Goal: Task Accomplishment & Management: Manage account settings

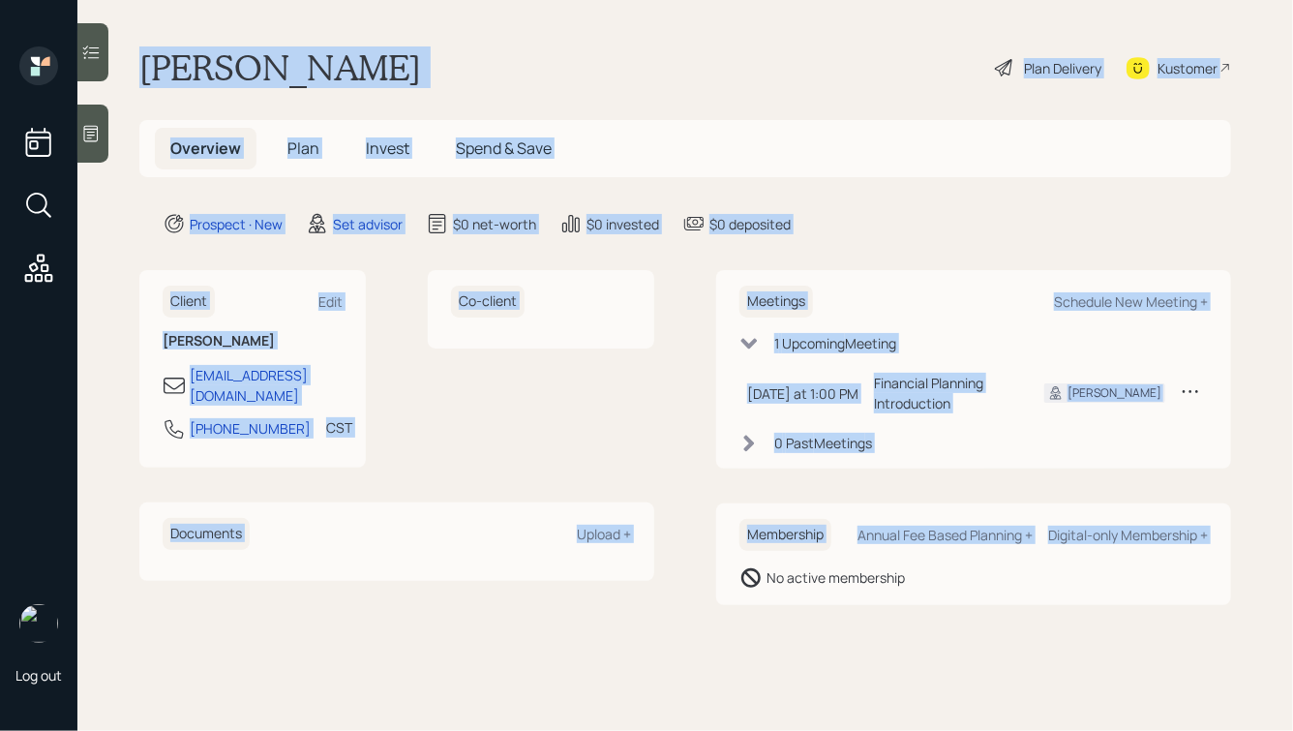
drag, startPoint x: 145, startPoint y: 60, endPoint x: 725, endPoint y: 560, distance: 765.9
click at [726, 560] on main "[PERSON_NAME] Delivery Kustomer Overview Plan Invest Spend & Save Prospect · Ne…" at bounding box center [685, 365] width 1216 height 731
click at [725, 560] on div "Membership Annual Fee Based Planning + Digital-only Membership + No active memb…" at bounding box center [973, 554] width 515 height 102
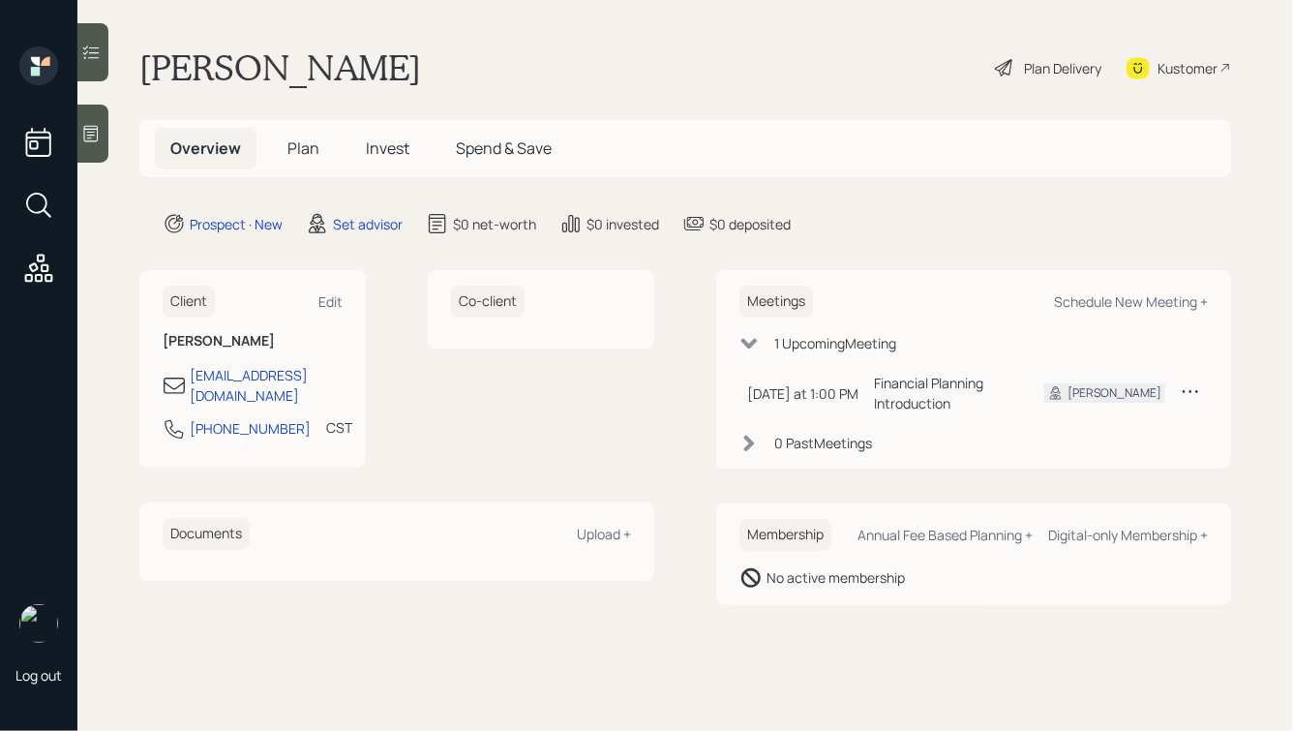
click at [102, 136] on div at bounding box center [92, 134] width 31 height 58
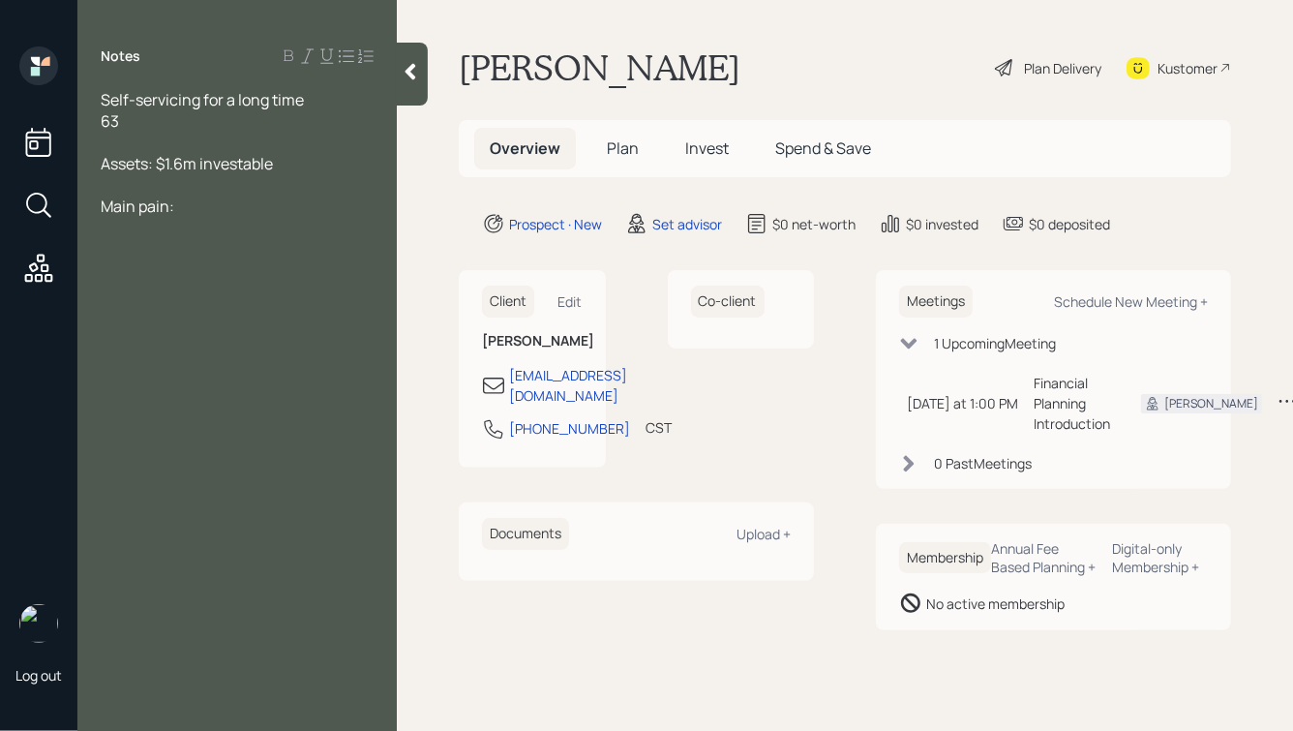
click at [287, 171] on div "Assets: $1.6m investable" at bounding box center [237, 163] width 273 height 21
click at [104, 188] on span "Home:" at bounding box center [124, 184] width 46 height 21
click at [209, 260] on div "Notes Self-servicing for a long time 63 Assets: $1.6m investable Home: Main pai…" at bounding box center [236, 376] width 319 height 661
click at [408, 74] on icon at bounding box center [411, 72] width 11 height 16
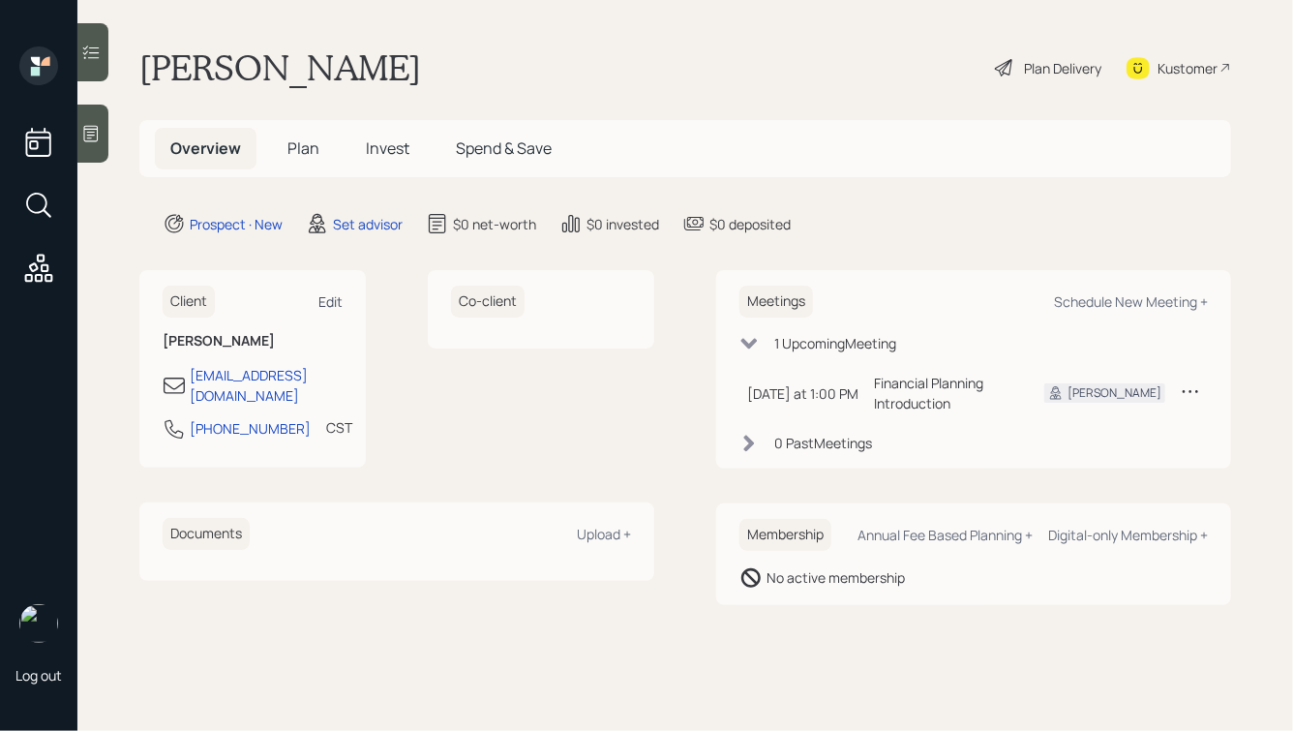
click at [331, 294] on div "Edit" at bounding box center [330, 301] width 24 height 18
select select "America/[GEOGRAPHIC_DATA]"
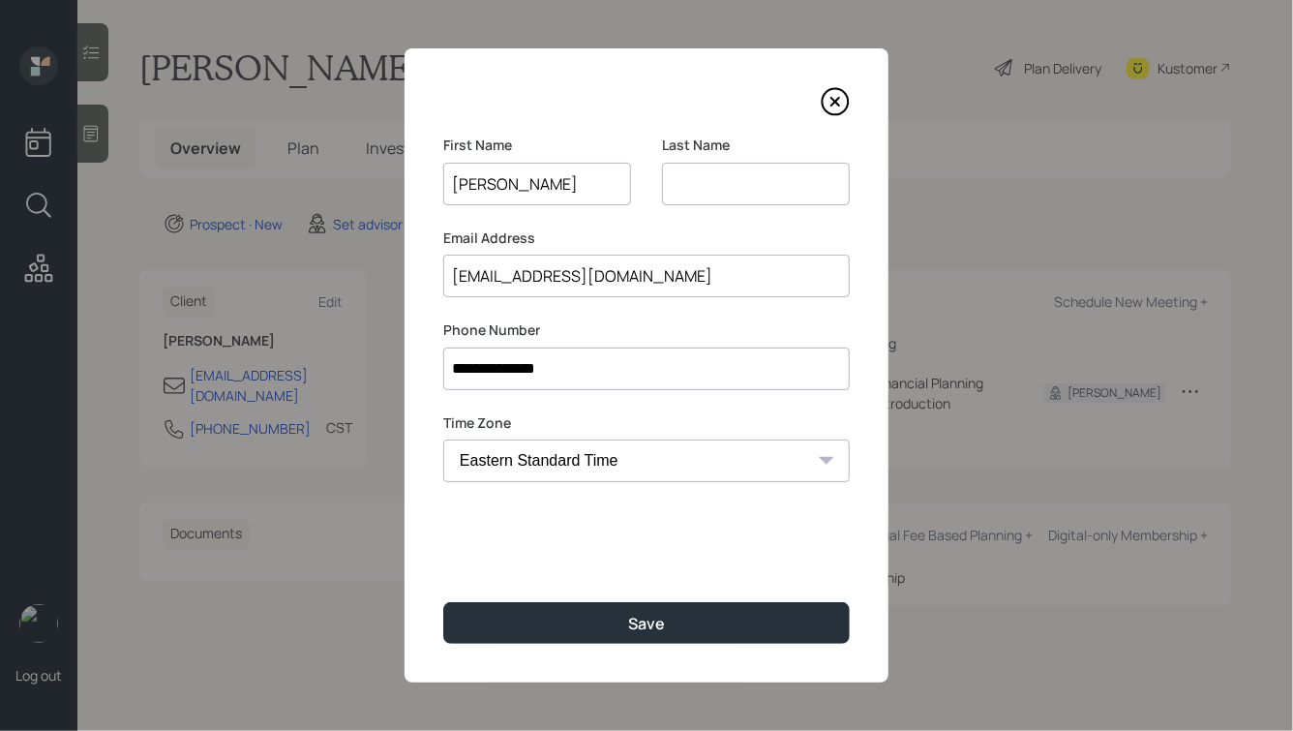
click at [692, 192] on input at bounding box center [756, 184] width 188 height 43
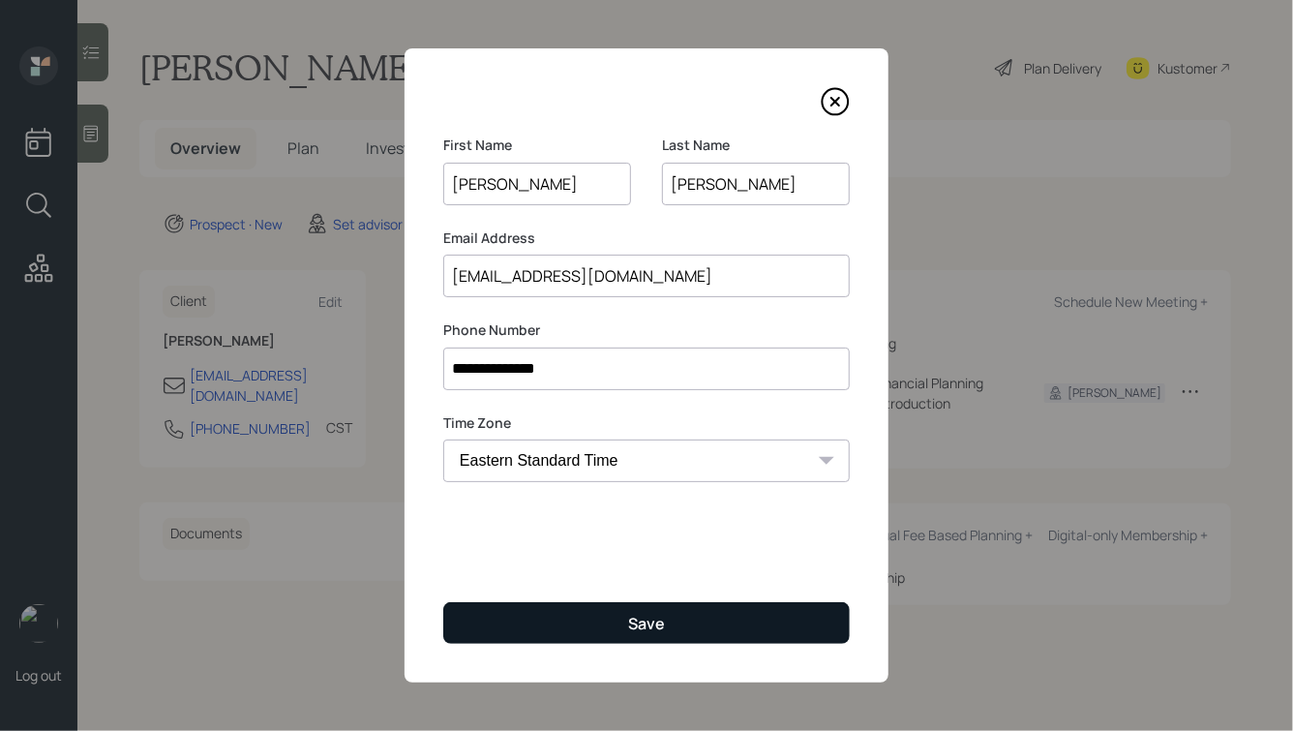
type input "[PERSON_NAME]"
click at [584, 621] on button "Save" at bounding box center [646, 623] width 407 height 42
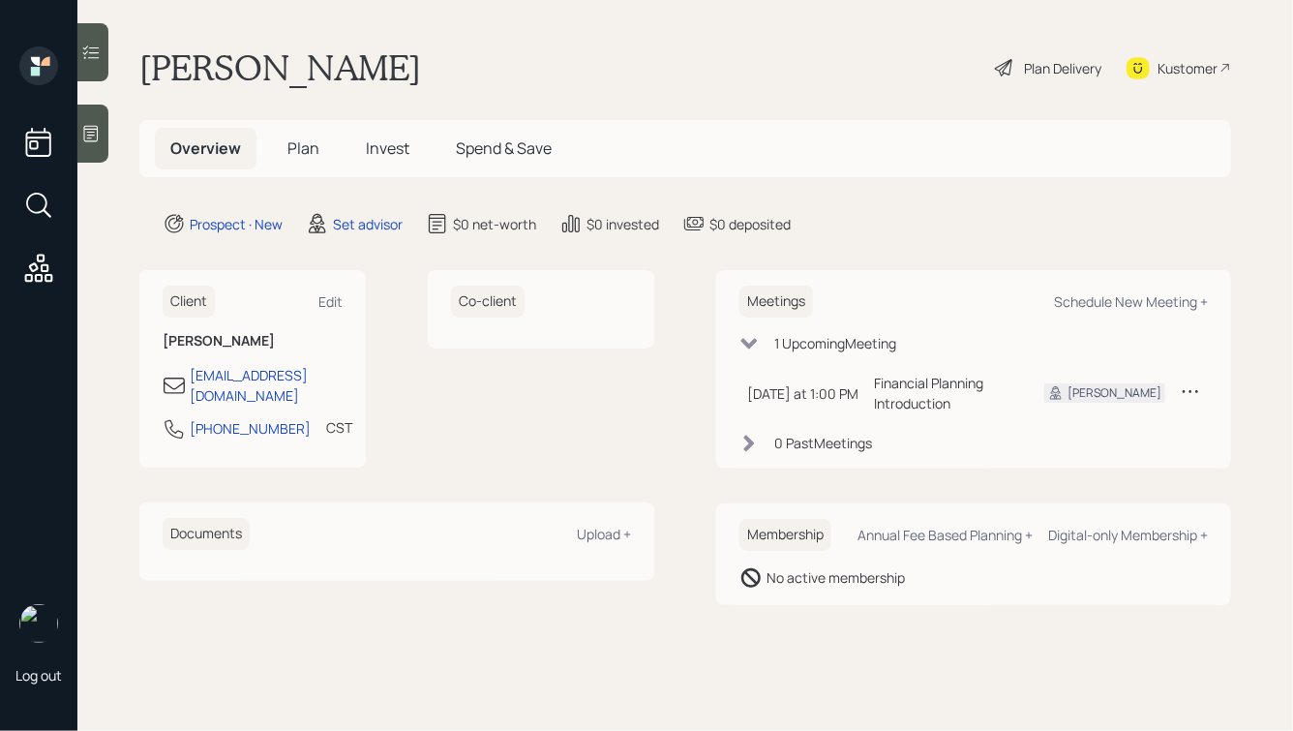
click at [94, 137] on icon at bounding box center [90, 133] width 19 height 19
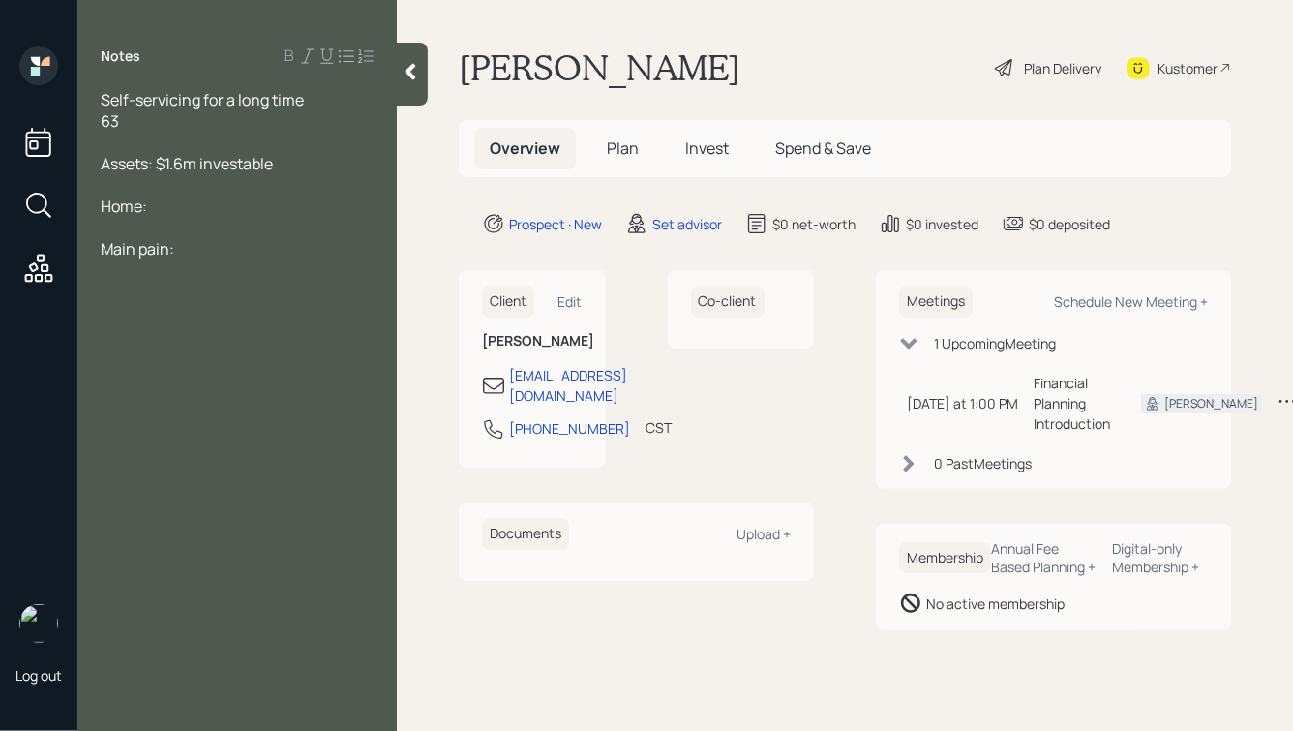
click at [184, 127] on div "Self-servicing for a long time 63" at bounding box center [237, 110] width 273 height 43
click at [205, 251] on div "Main pain:" at bounding box center [237, 248] width 273 height 21
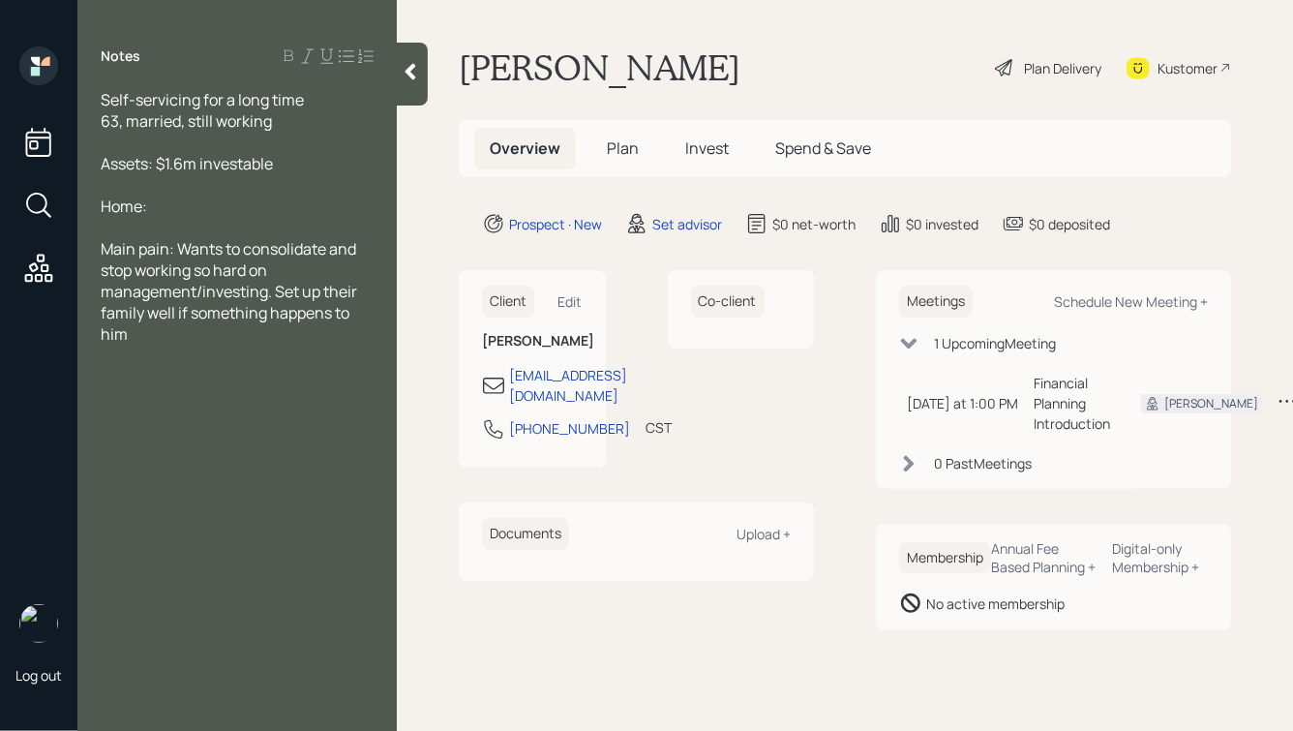
click at [182, 213] on div "Home:" at bounding box center [237, 206] width 273 height 21
click at [277, 119] on div "Self-servicing for a long time 63, married, still working" at bounding box center [237, 110] width 273 height 43
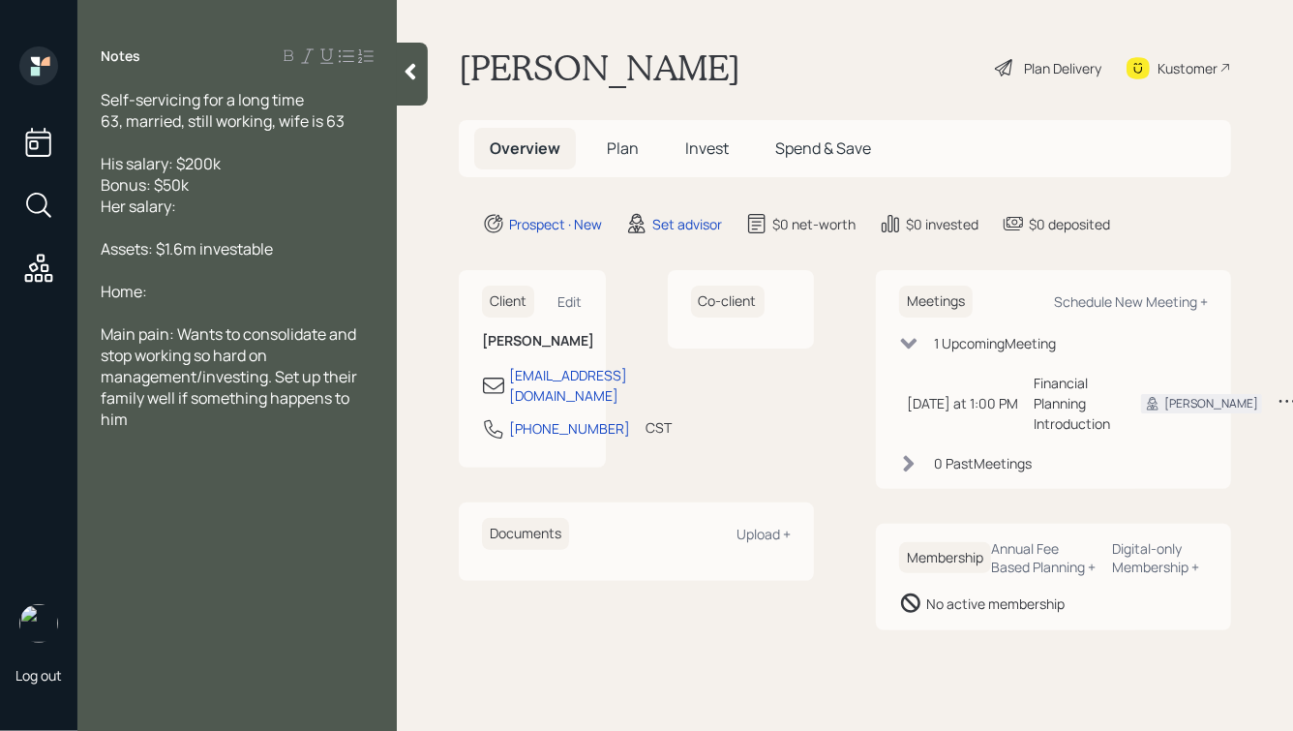
click at [98, 187] on div "Self-servicing for a long time 63, married, still working, wife is 63 His salar…" at bounding box center [236, 259] width 319 height 341
click at [104, 188] on span "Bonus: $50k" at bounding box center [145, 184] width 88 height 21
click at [222, 211] on div "Her salary:" at bounding box center [237, 206] width 273 height 21
click at [245, 162] on div "His salary: $200k" at bounding box center [237, 163] width 273 height 21
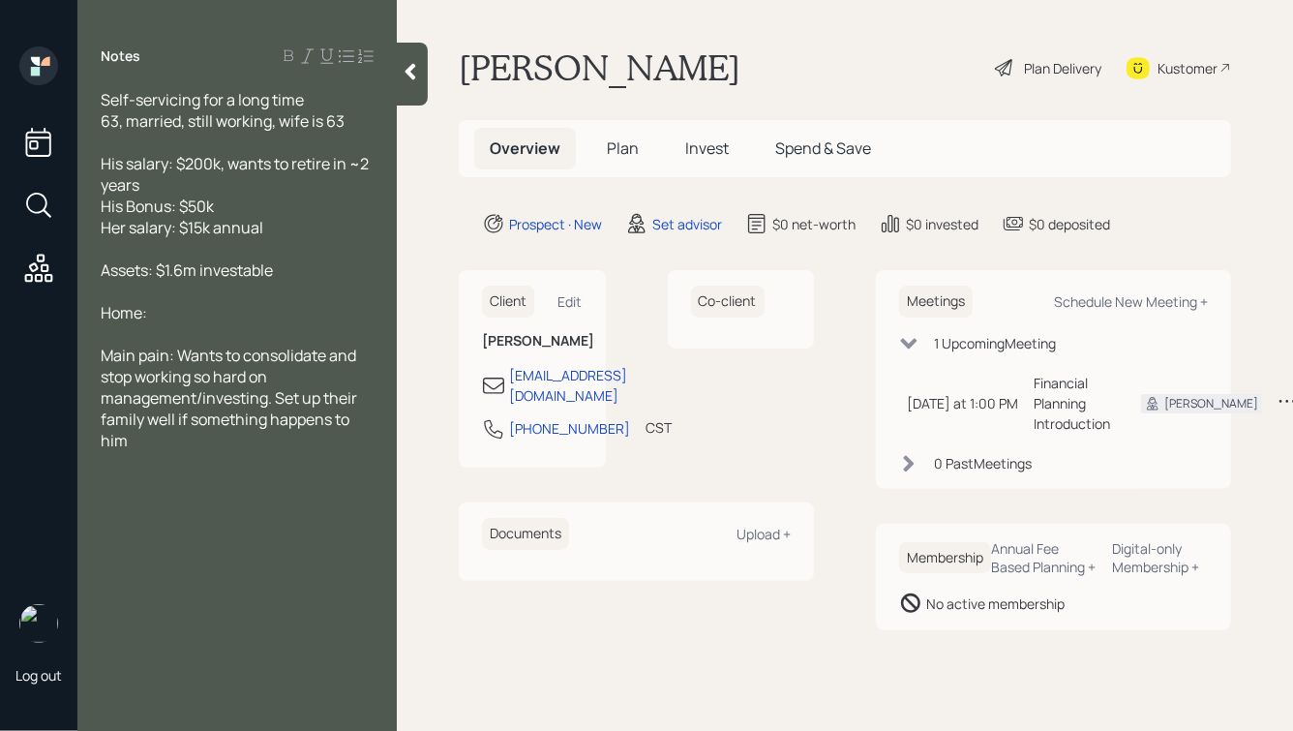
click at [300, 223] on div "Her salary: $15k annual" at bounding box center [237, 227] width 273 height 21
drag, startPoint x: 352, startPoint y: 165, endPoint x: 364, endPoint y: 177, distance: 17.1
click at [364, 177] on div "His salary: $200k, wants to retire in ~2 years" at bounding box center [237, 174] width 273 height 43
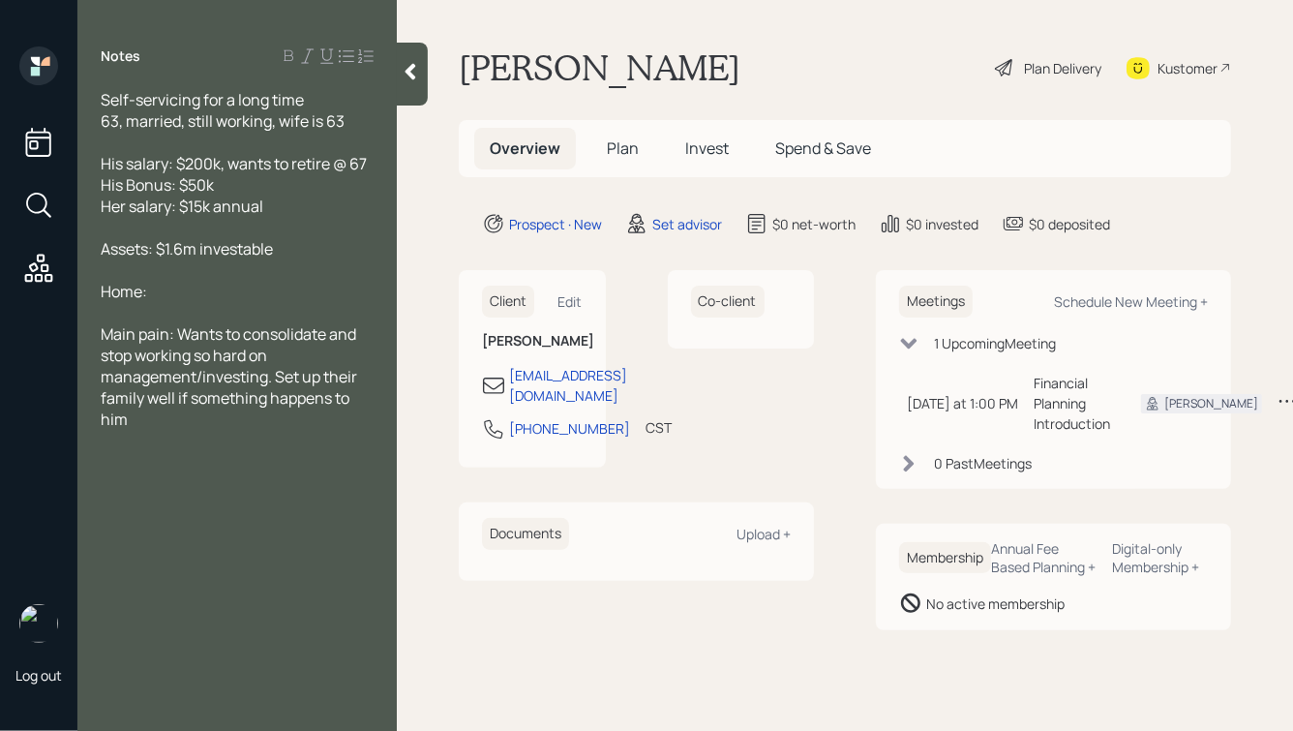
click at [245, 189] on div "His Bonus: $50k" at bounding box center [237, 184] width 273 height 21
click at [361, 166] on span "His salary: $200k, wants to retire @ 67" at bounding box center [234, 163] width 266 height 21
click at [184, 254] on span "Assets: $1.6m investable" at bounding box center [187, 248] width 172 height 21
click at [285, 249] on div "Assets: $1.6m investable" at bounding box center [237, 248] width 273 height 21
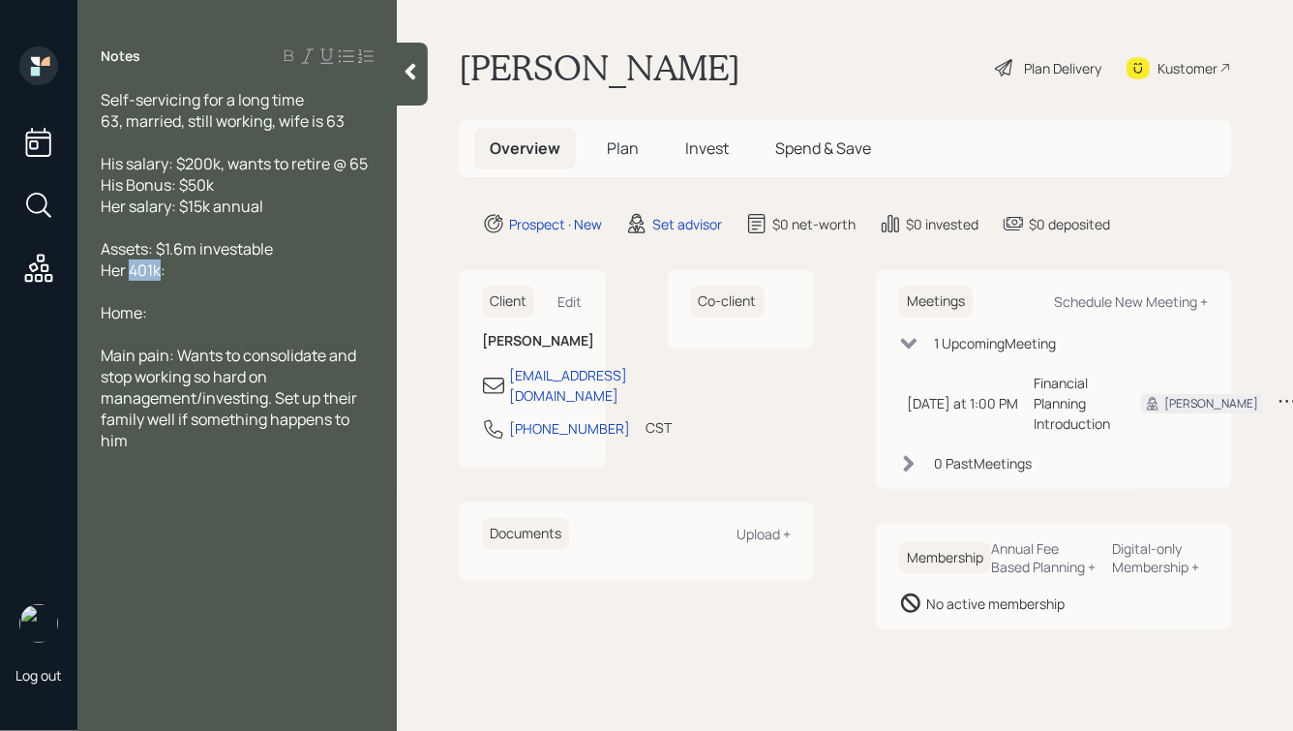
drag, startPoint x: 161, startPoint y: 272, endPoint x: 134, endPoint y: 273, distance: 27.1
click at [134, 273] on span "Her 401k:" at bounding box center [133, 269] width 65 height 21
click at [198, 280] on div "Her IRA:" at bounding box center [237, 269] width 273 height 21
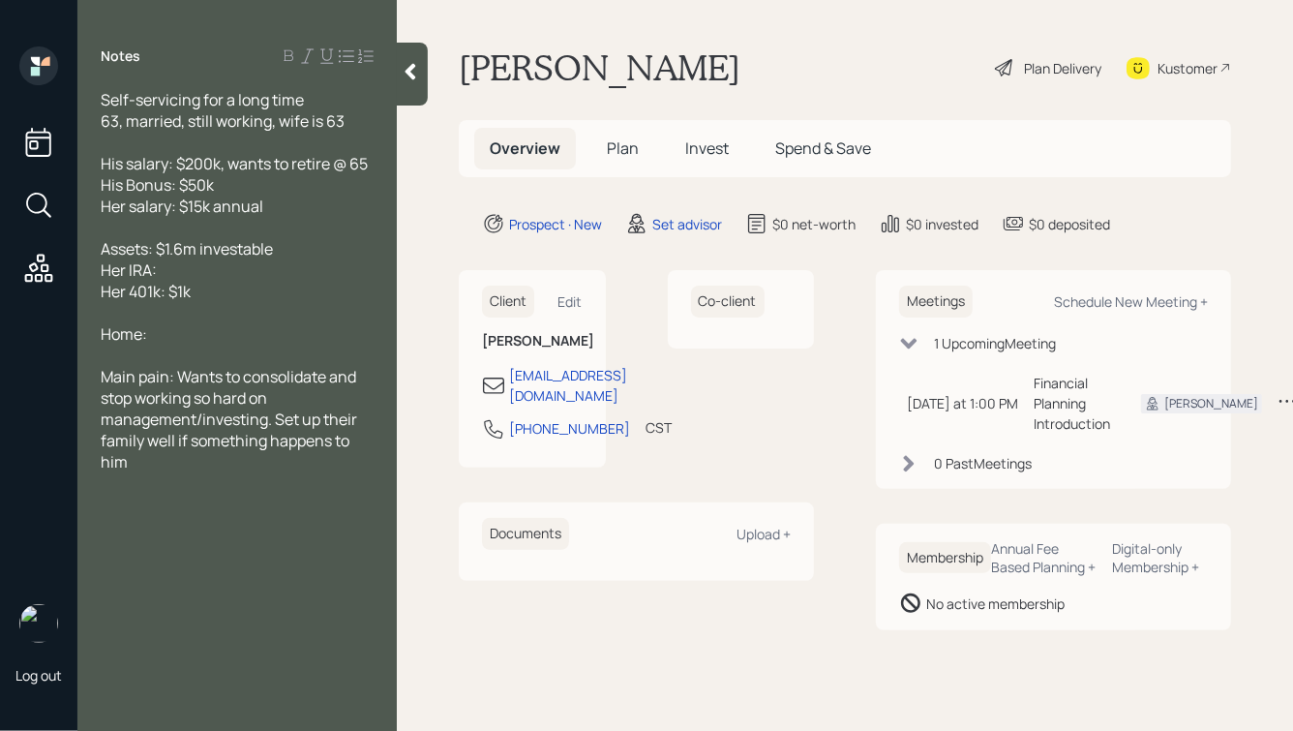
click at [182, 268] on div "Her IRA:" at bounding box center [237, 269] width 273 height 21
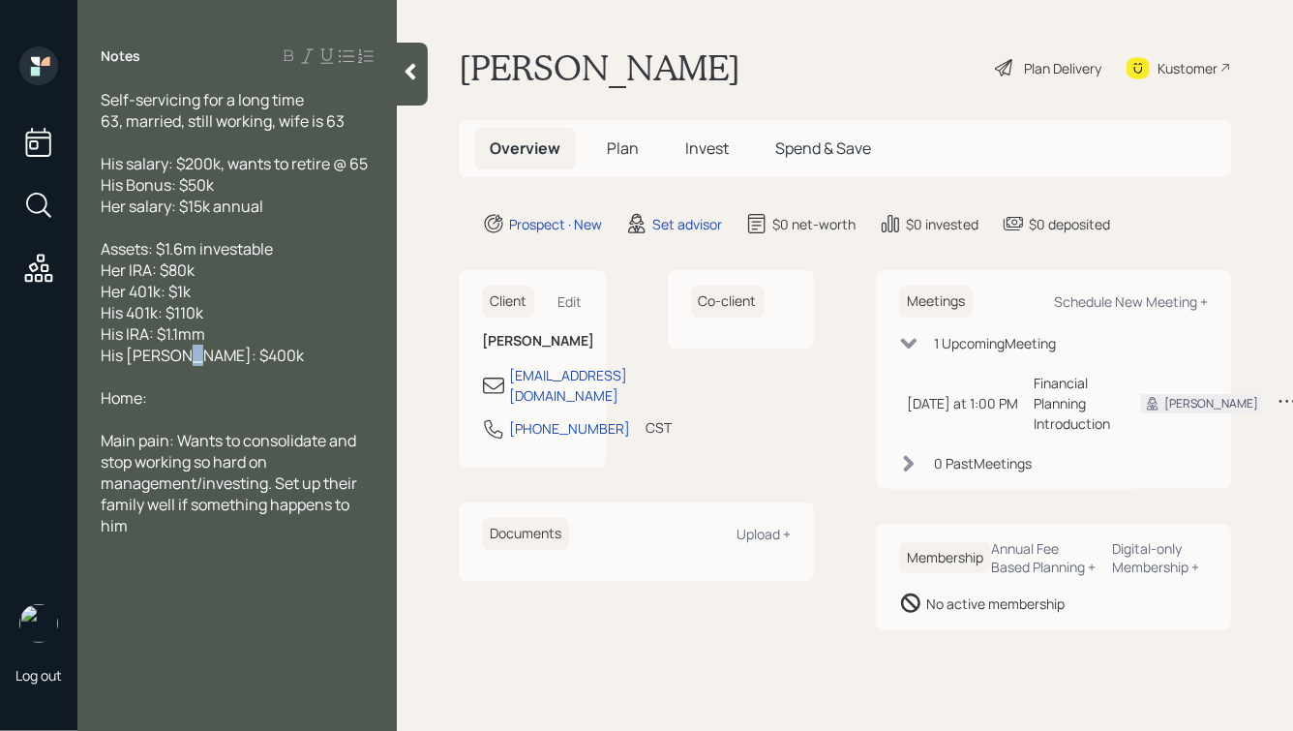
click at [181, 361] on span "His [PERSON_NAME]: $400k" at bounding box center [202, 355] width 203 height 21
click at [218, 359] on div "His [PERSON_NAME]: $300k" at bounding box center [237, 355] width 273 height 21
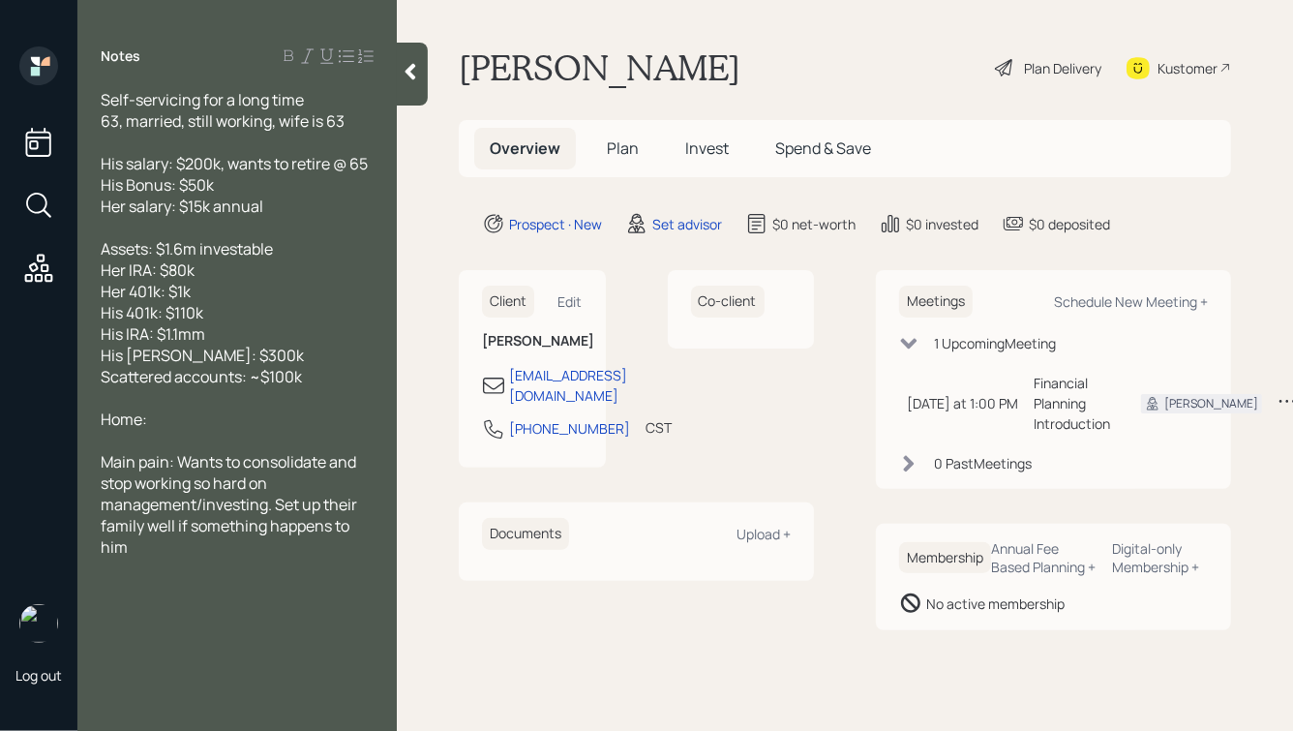
click at [186, 419] on div "Home:" at bounding box center [237, 418] width 273 height 21
click at [151, 421] on span "Home: mortgage of $250k remaining" at bounding box center [229, 418] width 257 height 21
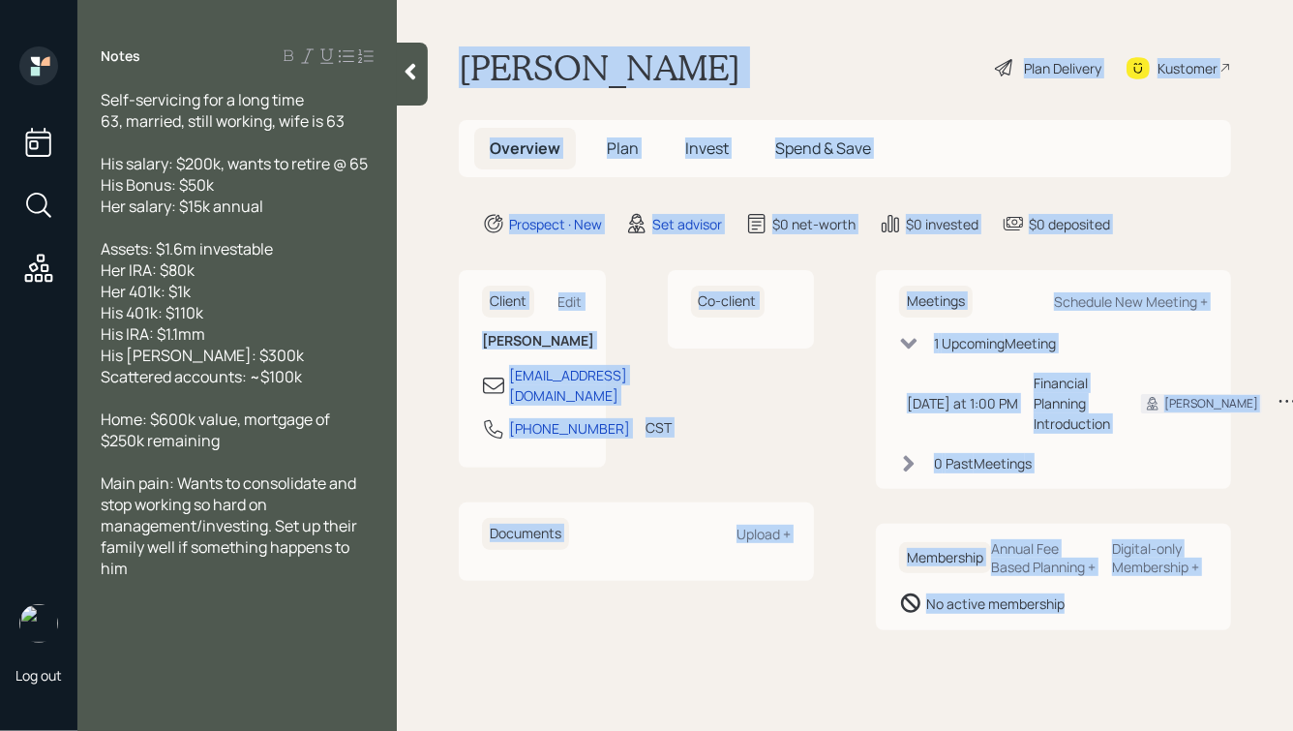
drag, startPoint x: 460, startPoint y: 56, endPoint x: 1073, endPoint y: 671, distance: 868.5
click at [1073, 671] on main "[PERSON_NAME] Plan Delivery Kustomer Overview Plan Invest Spend & Save Prospect…" at bounding box center [845, 365] width 896 height 731
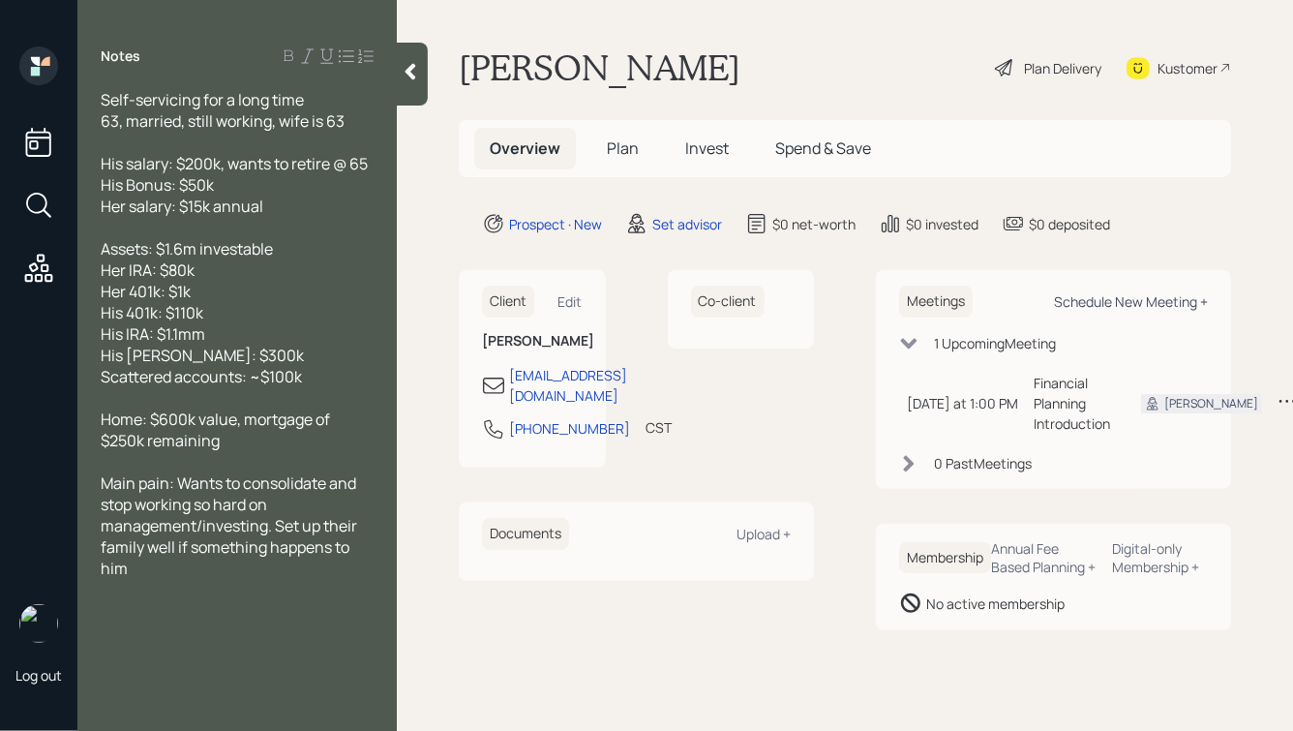
click at [1092, 297] on div "Schedule New Meeting +" at bounding box center [1131, 301] width 154 height 18
select select "round-[PERSON_NAME]"
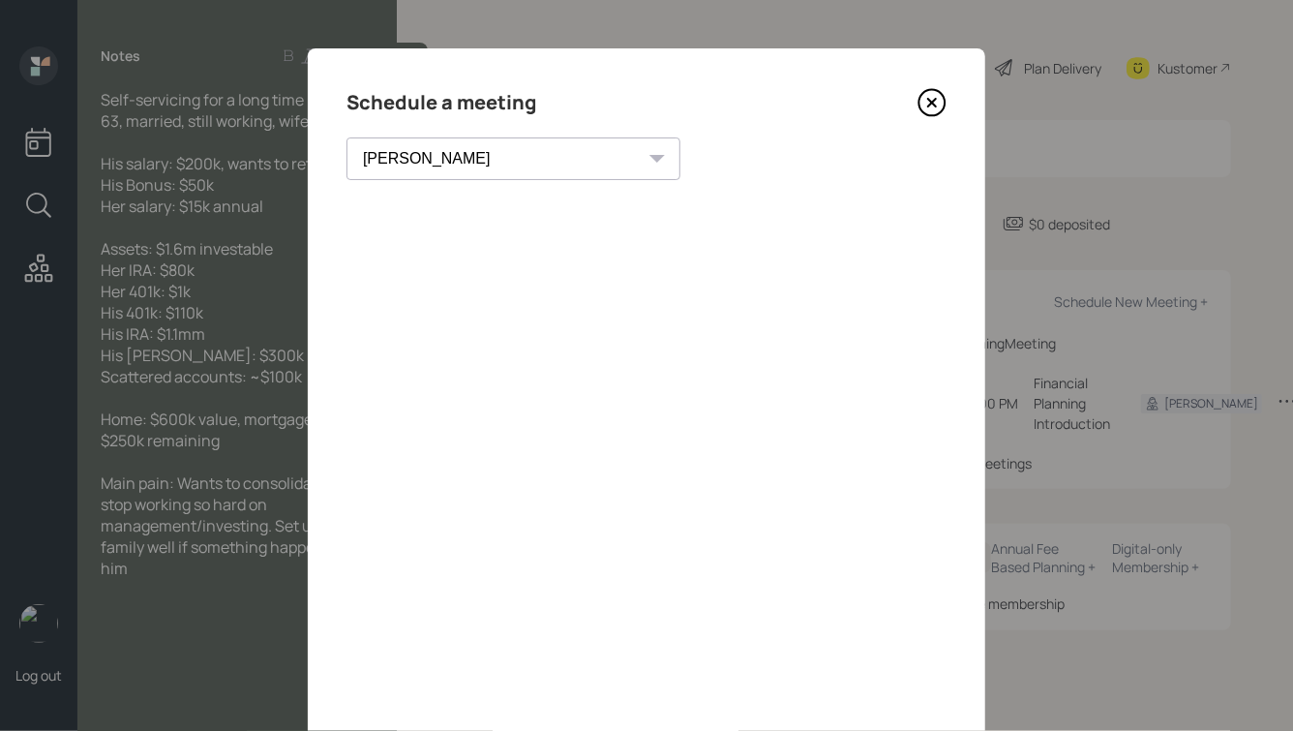
click at [941, 112] on icon at bounding box center [932, 102] width 29 height 29
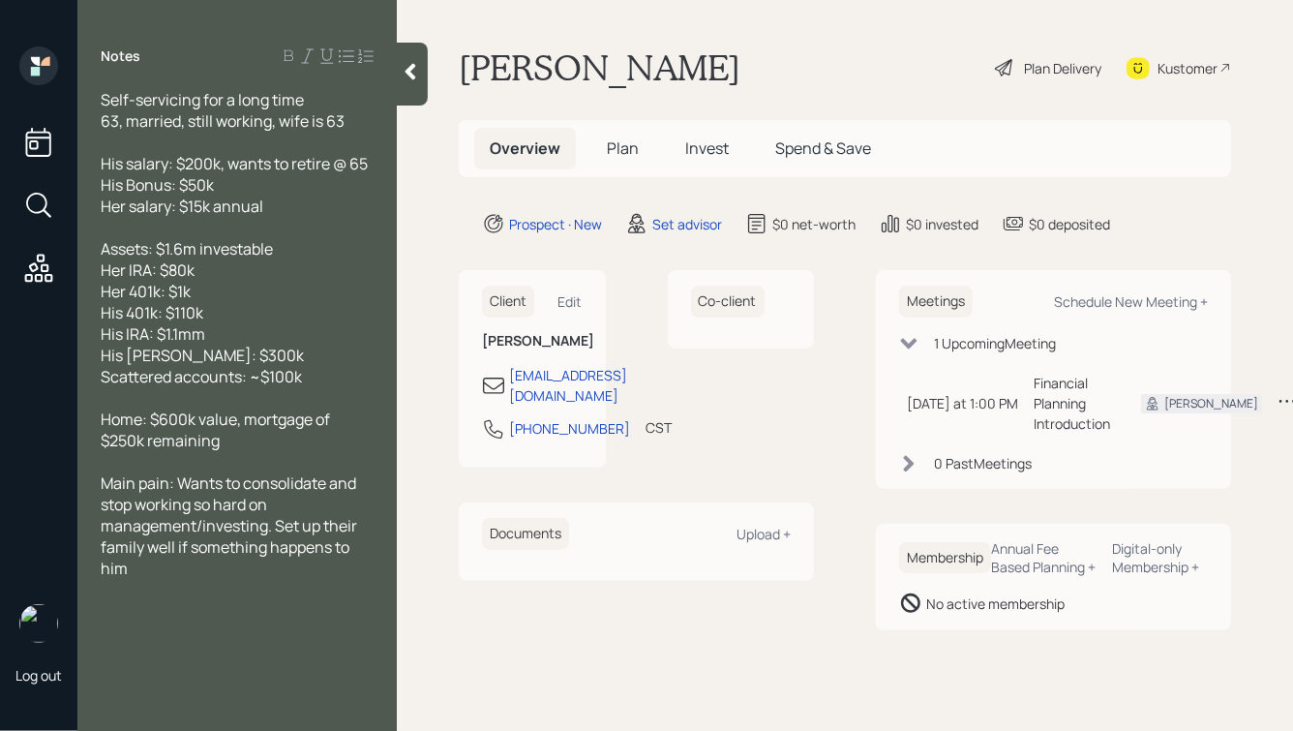
click at [407, 73] on icon at bounding box center [411, 72] width 11 height 16
